Goal: Task Accomplishment & Management: Manage account settings

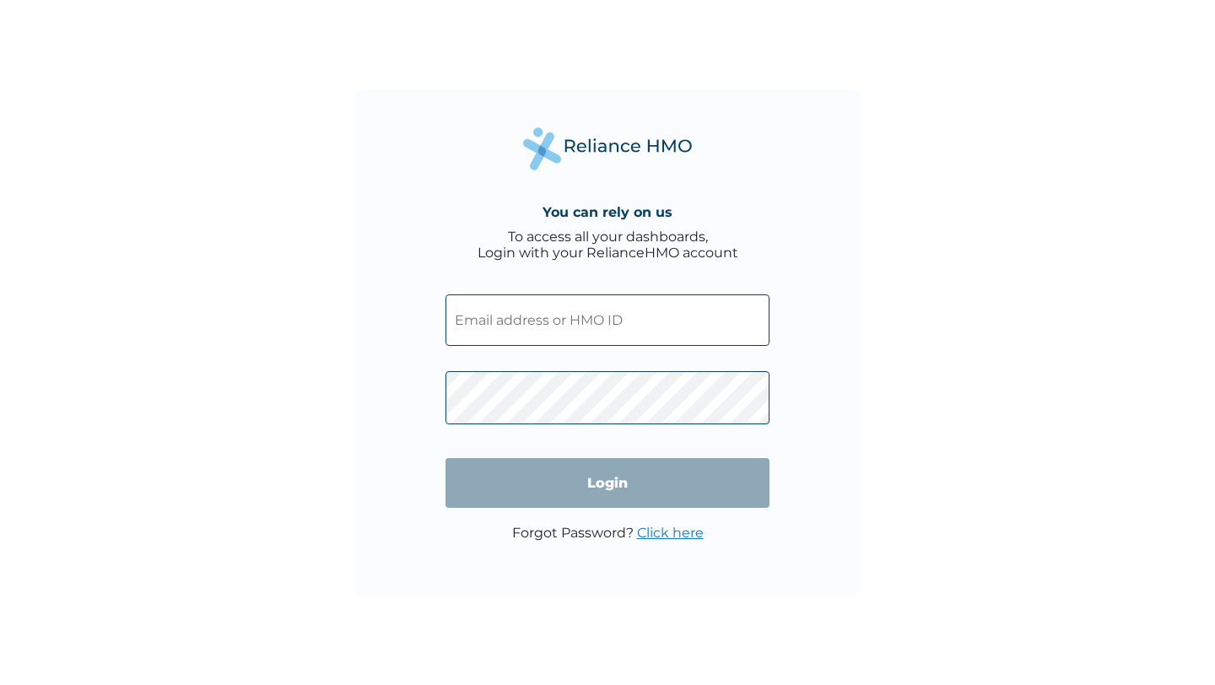
type input "SPR/10003/A"
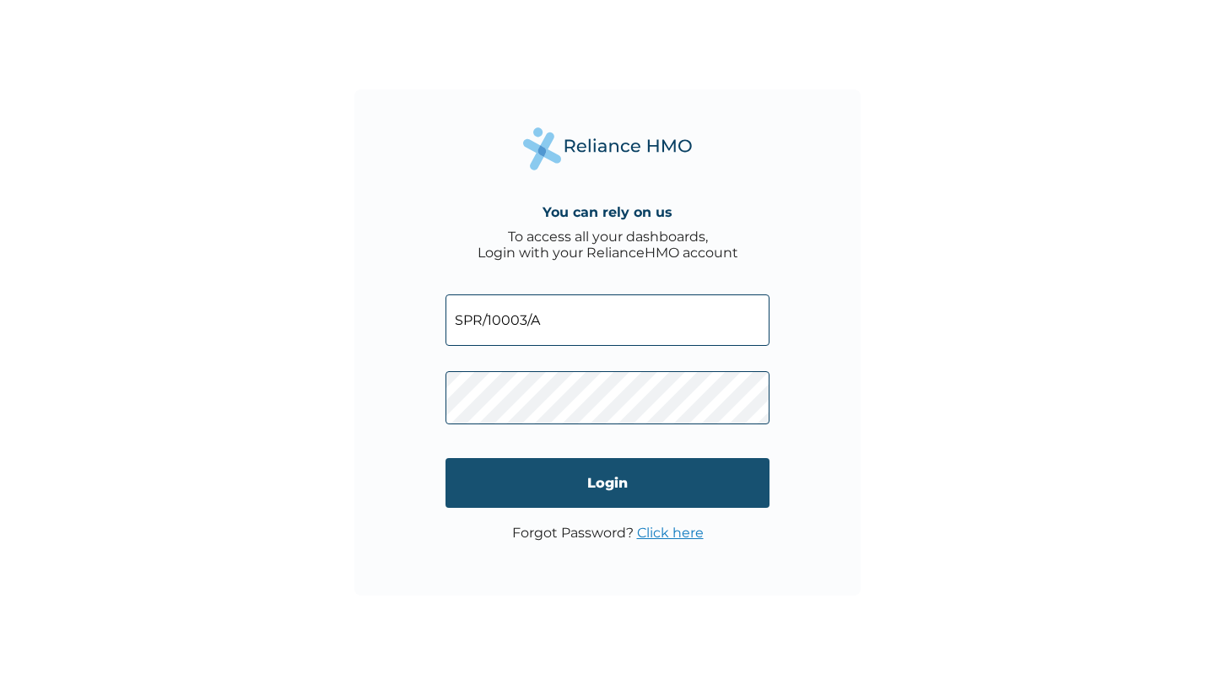
click at [599, 492] on input "Login" at bounding box center [608, 483] width 324 height 50
